Goal: Transaction & Acquisition: Purchase product/service

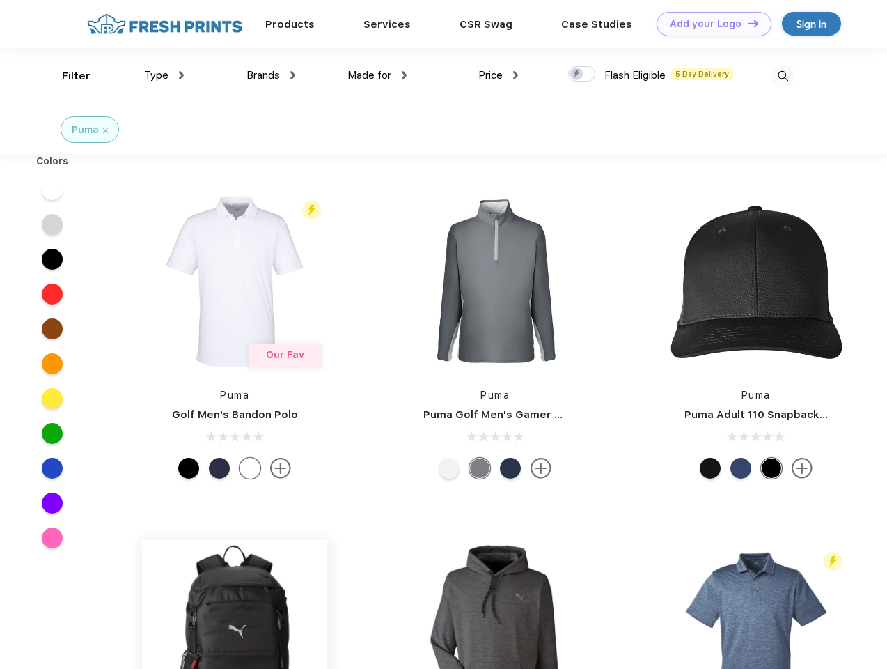
scroll to position [1, 0]
click at [709, 24] on link "Add your Logo Design Tool" at bounding box center [714, 24] width 115 height 24
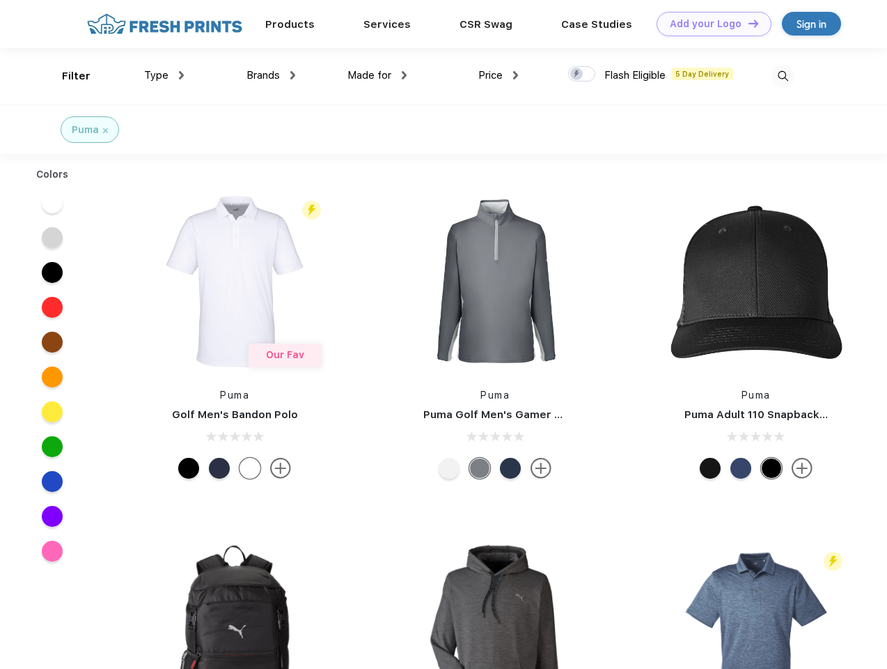
click at [0, 0] on div "Design Tool" at bounding box center [0, 0] width 0 height 0
click at [747, 23] on link "Add your Logo Design Tool" at bounding box center [714, 24] width 115 height 24
click at [67, 76] on div "Filter" at bounding box center [76, 76] width 29 height 16
click at [164, 75] on span "Type" at bounding box center [156, 75] width 24 height 13
click at [271, 75] on span "Brands" at bounding box center [263, 75] width 33 height 13
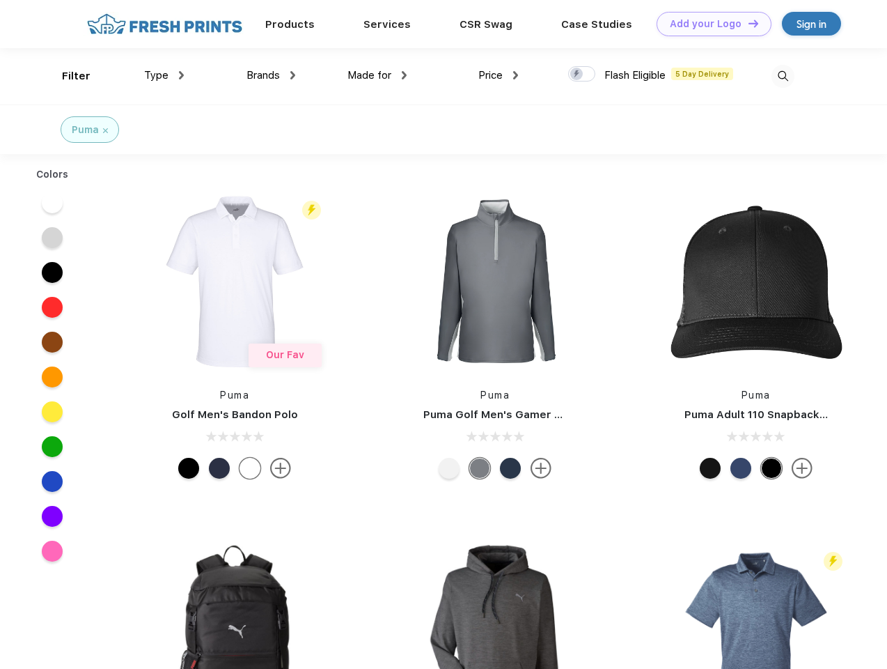
click at [377, 75] on span "Made for" at bounding box center [369, 75] width 44 height 13
click at [499, 75] on span "Price" at bounding box center [490, 75] width 24 height 13
click at [582, 75] on div at bounding box center [581, 73] width 27 height 15
click at [577, 75] on input "checkbox" at bounding box center [572, 69] width 9 height 9
click at [783, 76] on img at bounding box center [783, 76] width 23 height 23
